Goal: Use online tool/utility: Utilize a website feature to perform a specific function

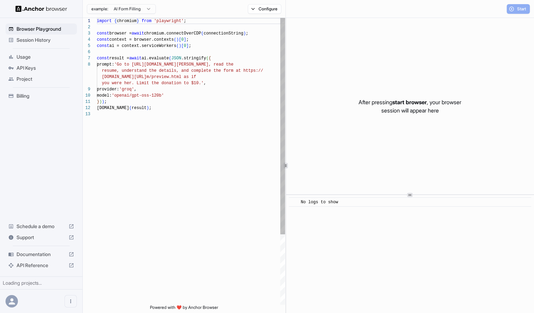
scroll to position [43, 0]
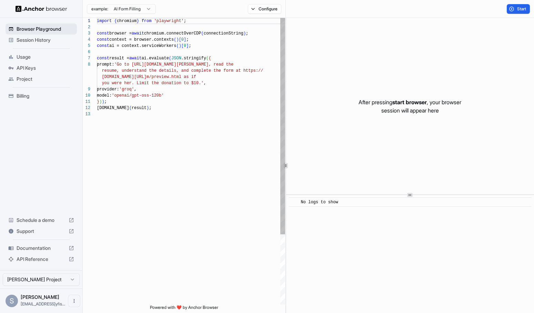
scroll to position [43, 0]
click at [263, 8] on button "Configure" at bounding box center [264, 9] width 33 height 10
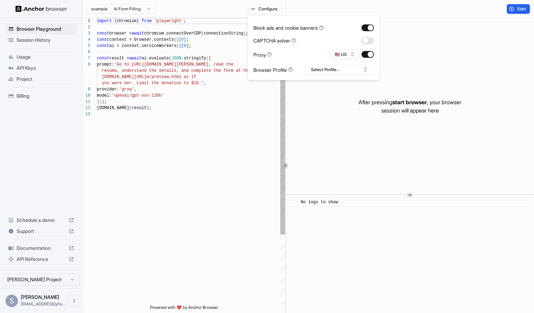
click at [247, 107] on div "import { chromium } from 'playwright' ; const browser = await chromium.connectO…" at bounding box center [191, 208] width 188 height 380
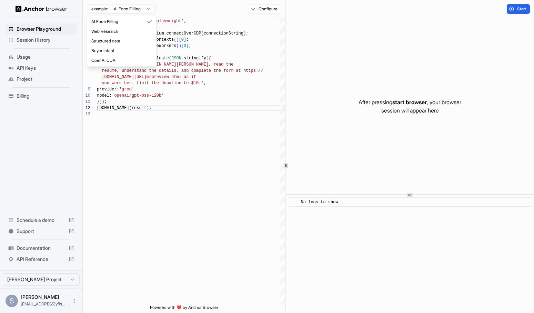
click at [148, 6] on html "Browser Playground Session History Usage API Keys Project Billing Schedule a de…" at bounding box center [267, 156] width 534 height 313
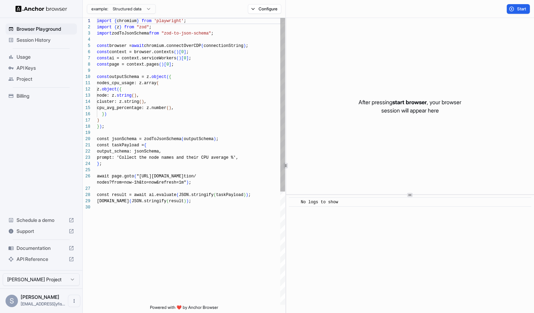
scroll to position [0, 0]
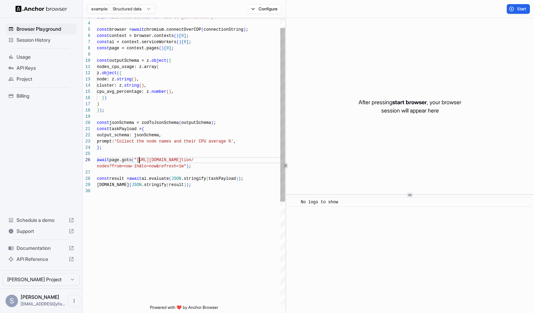
click at [139, 159] on div "import zodToJsonSchema from "zod-to-json-schema" ; const browser = await chromi…" at bounding box center [191, 238] width 188 height 473
click at [184, 165] on div "import zodToJsonSchema from "zod-to-json-schema" ; const browser = await chromi…" at bounding box center [191, 238] width 188 height 473
click at [210, 186] on div "import zodToJsonSchema from "zod-to-json-schema" ; const browser = await chromi…" at bounding box center [191, 238] width 188 height 473
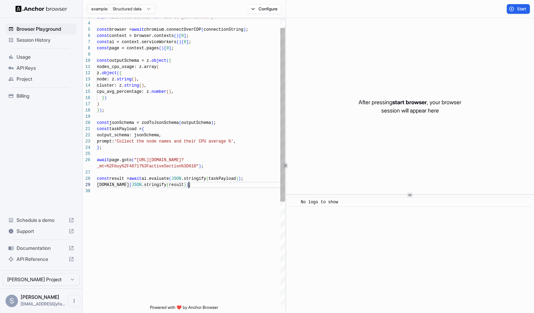
click at [258, 179] on div "import zodToJsonSchema from "zod-to-json-schema" ; const browser = await chromi…" at bounding box center [191, 238] width 188 height 473
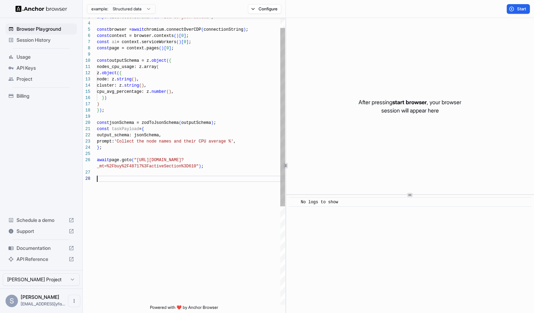
scroll to position [50, 0]
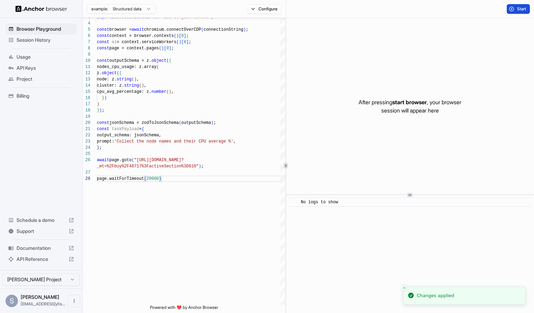
click at [520, 9] on span "Start" at bounding box center [522, 9] width 10 height 6
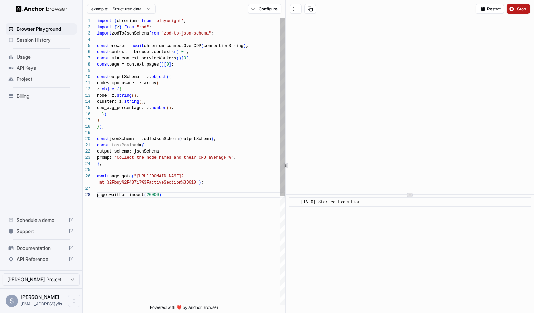
scroll to position [19, 0]
click at [115, 165] on div "import zodToJsonSchema from "zod-to-json-schema" ; const browser = await chromi…" at bounding box center [191, 248] width 188 height 460
click at [109, 72] on div "import zodToJsonSchema from "zod-to-json-schema" ; const browser = await chromi…" at bounding box center [191, 248] width 188 height 460
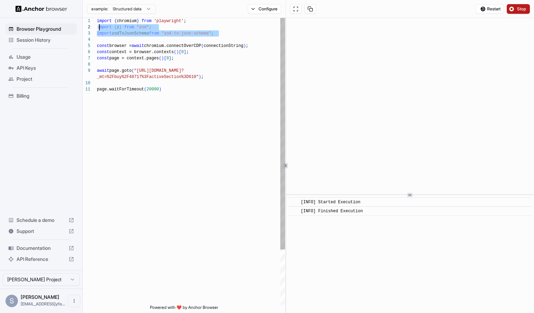
scroll to position [6, 0]
drag, startPoint x: 223, startPoint y: 31, endPoint x: 89, endPoint y: 27, distance: 134.6
click at [97, 27] on div "import zodToJsonSchema from "zod-to-json-schema" ; const browser = await chromi…" at bounding box center [191, 195] width 188 height 355
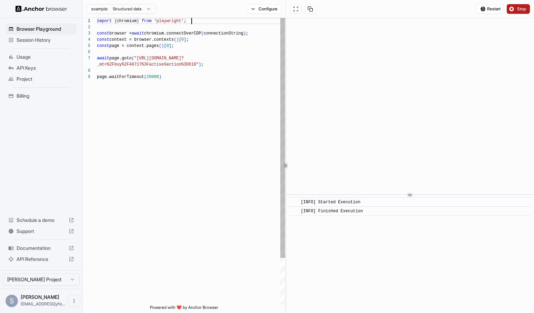
scroll to position [0, 0]
click at [169, 100] on div "const browser = await chromium.connectOverCDP ( connectionString ) ; const cont…" at bounding box center [191, 189] width 188 height 343
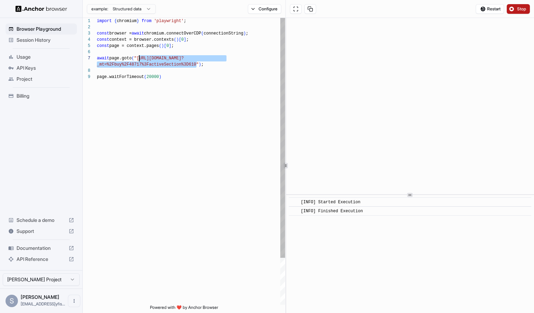
drag, startPoint x: 197, startPoint y: 65, endPoint x: 140, endPoint y: 58, distance: 57.4
click at [140, 57] on div "const browser = await chromium.connectOverCDP ( connectionString ) ; const cont…" at bounding box center [191, 189] width 188 height 343
type textarea "**********"
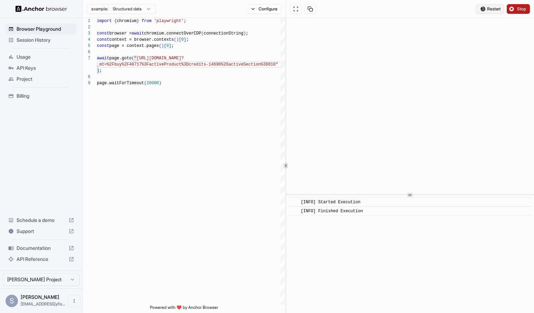
click at [496, 7] on span "Restart" at bounding box center [493, 9] width 13 height 6
